Goal: Task Accomplishment & Management: Manage account settings

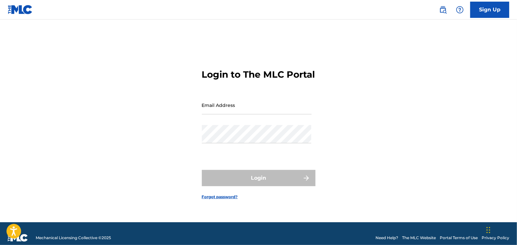
click at [276, 17] on nav "Sign Up" at bounding box center [258, 9] width 517 height 19
click at [229, 113] on input "Email Address" at bounding box center [257, 105] width 110 height 18
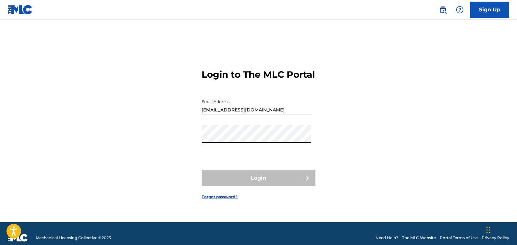
type input "[EMAIL_ADDRESS][DOMAIN_NAME]"
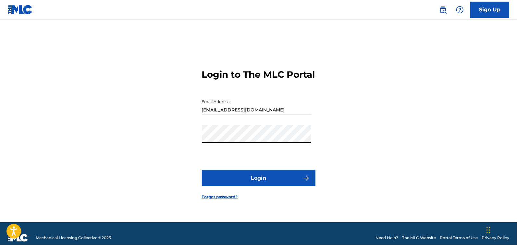
click at [259, 181] on button "Login" at bounding box center [259, 178] width 114 height 16
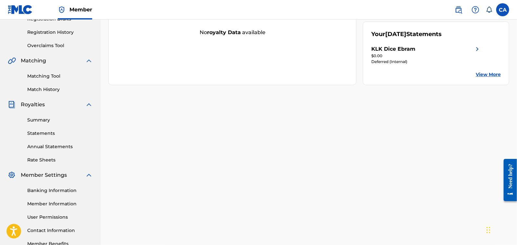
scroll to position [157, 0]
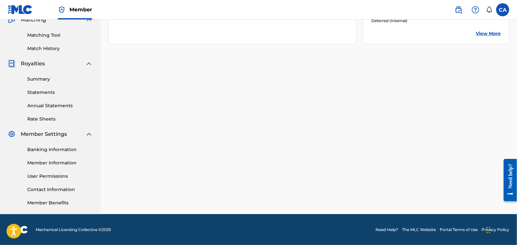
click at [50, 148] on link "Banking Information" at bounding box center [60, 149] width 66 height 7
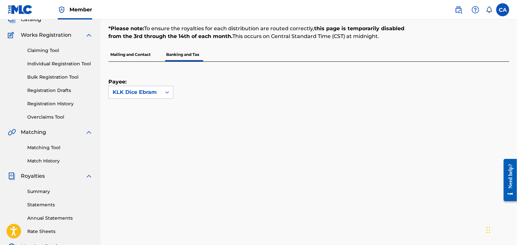
scroll to position [25, 0]
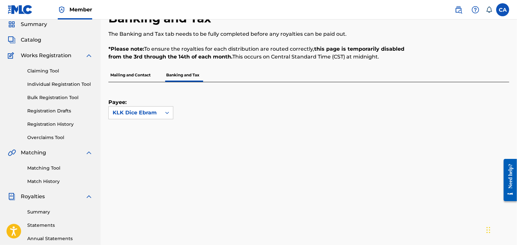
click at [465, 65] on div at bounding box center [463, 39] width 92 height 57
